Goal: Task Accomplishment & Management: Complete application form

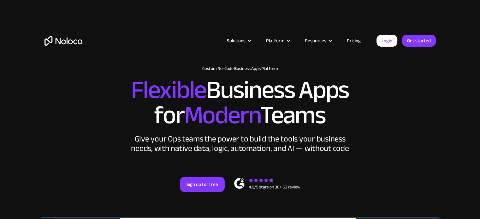
click at [359, 41] on link "Pricing" at bounding box center [354, 41] width 30 height 8
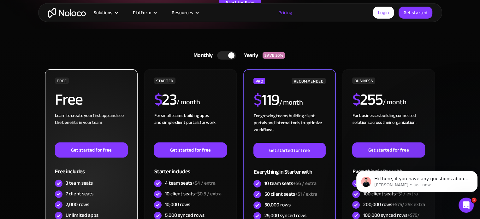
scroll to position [125, 0]
click at [98, 149] on link "Get started for free" at bounding box center [91, 150] width 73 height 15
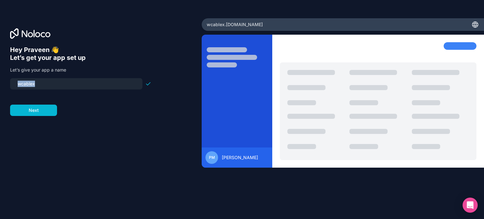
drag, startPoint x: 40, startPoint y: 96, endPoint x: 35, endPoint y: 79, distance: 17.7
click at [35, 79] on form "wcablex Next" at bounding box center [80, 97] width 141 height 38
click at [34, 111] on button "Next" at bounding box center [33, 110] width 47 height 11
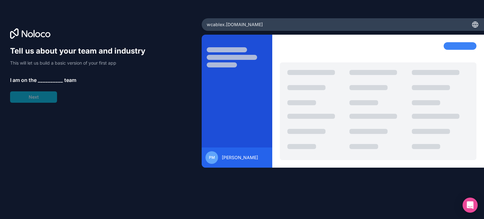
click at [44, 79] on span "__________" at bounding box center [50, 80] width 25 height 8
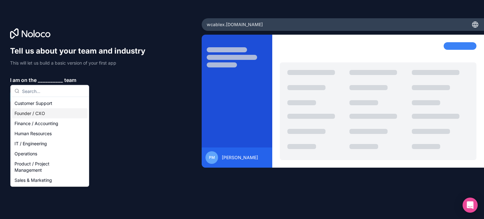
click at [37, 113] on div "Founder / CXO" at bounding box center [50, 113] width 76 height 10
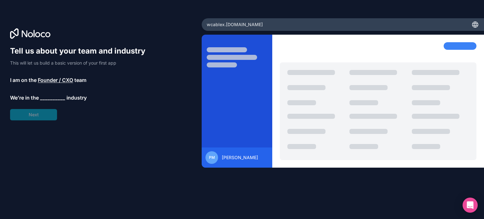
click at [44, 101] on span "__________" at bounding box center [52, 98] width 25 height 8
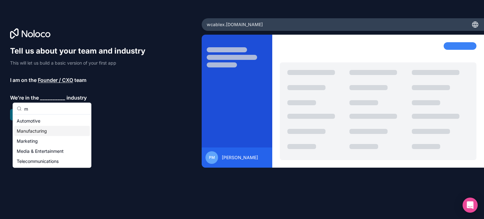
type input "m"
click at [41, 133] on div "Manufacturing" at bounding box center [52, 131] width 76 height 10
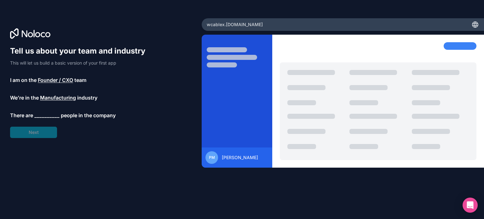
click at [45, 119] on span "__________" at bounding box center [46, 116] width 25 height 8
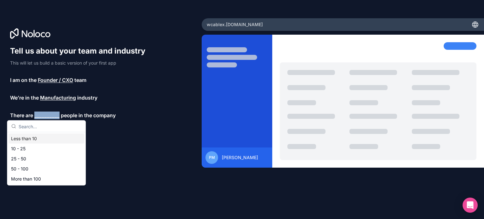
click at [45, 119] on span "__________" at bounding box center [46, 116] width 25 height 8
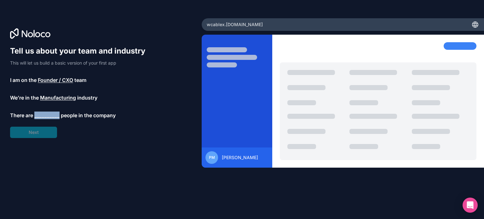
click at [45, 119] on span "__________" at bounding box center [46, 116] width 25 height 8
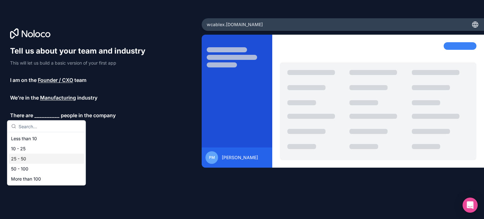
click at [55, 158] on div "25 - 50" at bounding box center [47, 159] width 76 height 10
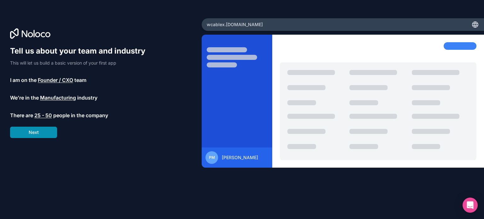
click at [49, 136] on button "Next" at bounding box center [33, 132] width 47 height 11
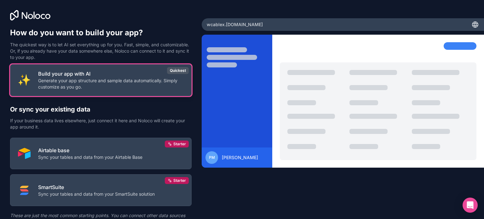
click at [48, 89] on p "Generate your app structure and sample data automatically. Simply customize as …" at bounding box center [111, 84] width 146 height 13
click at [57, 88] on p "Generate your app structure and sample data automatically. Simply customize as …" at bounding box center [111, 84] width 146 height 13
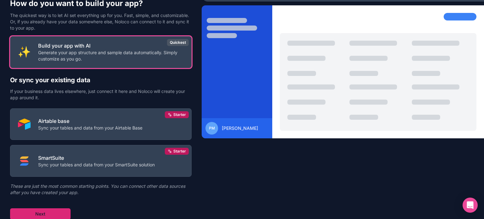
click at [58, 217] on button "Next" at bounding box center [40, 213] width 61 height 11
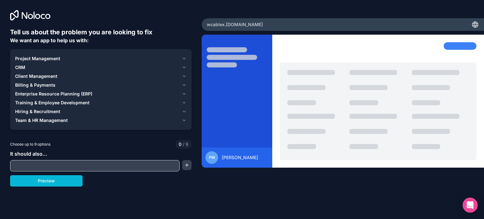
click at [92, 95] on div "Enterprise Resource Planning (ERP)" at bounding box center [97, 94] width 164 height 6
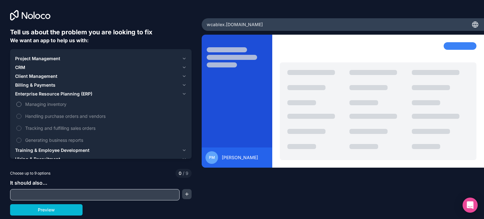
click at [24, 106] on label "Managing inventory" at bounding box center [101, 104] width 172 height 12
click at [21, 106] on button "Managing inventory" at bounding box center [18, 104] width 5 height 5
click at [17, 108] on label "Managing inventory" at bounding box center [101, 104] width 172 height 12
click at [17, 107] on button "Managing inventory" at bounding box center [18, 104] width 5 height 5
click at [25, 96] on span "Enterprise Resource Planning (ERP)" at bounding box center [53, 94] width 77 height 6
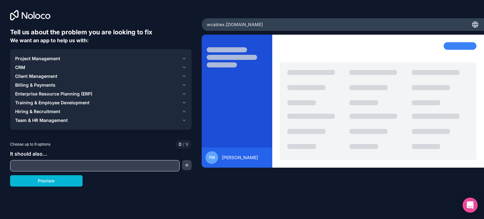
click at [26, 61] on span "Project Management" at bounding box center [37, 58] width 45 height 6
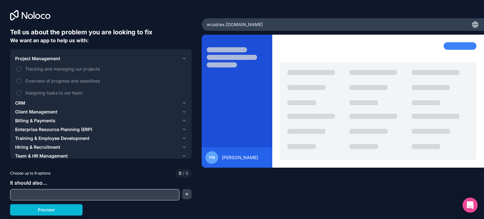
click at [26, 61] on span "Project Management" at bounding box center [37, 58] width 45 height 6
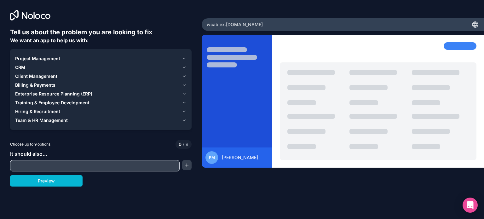
click at [33, 93] on span "Enterprise Resource Planning (ERP)" at bounding box center [53, 94] width 77 height 6
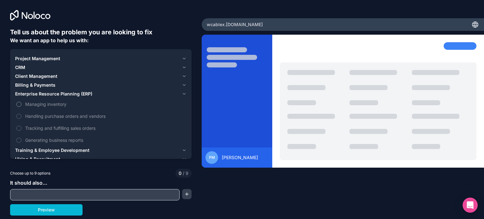
click at [30, 107] on span "Managing inventory" at bounding box center [105, 104] width 160 height 7
click at [21, 107] on button "Managing inventory" at bounding box center [18, 104] width 5 height 5
click at [30, 116] on span "Handling purchase orders and vendors" at bounding box center [105, 116] width 160 height 7
click at [21, 116] on button "Handling purchase orders and vendors" at bounding box center [18, 116] width 5 height 5
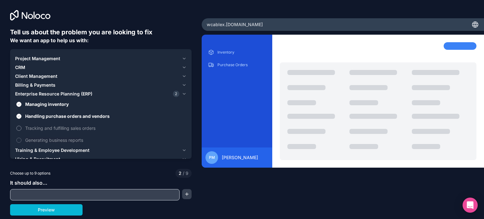
click at [30, 129] on span "Tracking and fulfilling sales orders" at bounding box center [105, 128] width 160 height 7
click at [21, 129] on button "Tracking and fulfilling sales orders" at bounding box center [18, 128] width 5 height 5
click at [30, 135] on label "Generating business reports" at bounding box center [101, 140] width 172 height 12
click at [21, 138] on button "Generating business reports" at bounding box center [18, 140] width 5 height 5
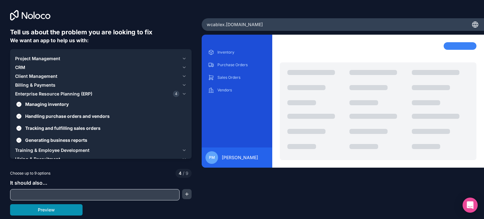
click at [38, 207] on button "Preview" at bounding box center [46, 209] width 73 height 11
